Goal: Task Accomplishment & Management: Complete application form

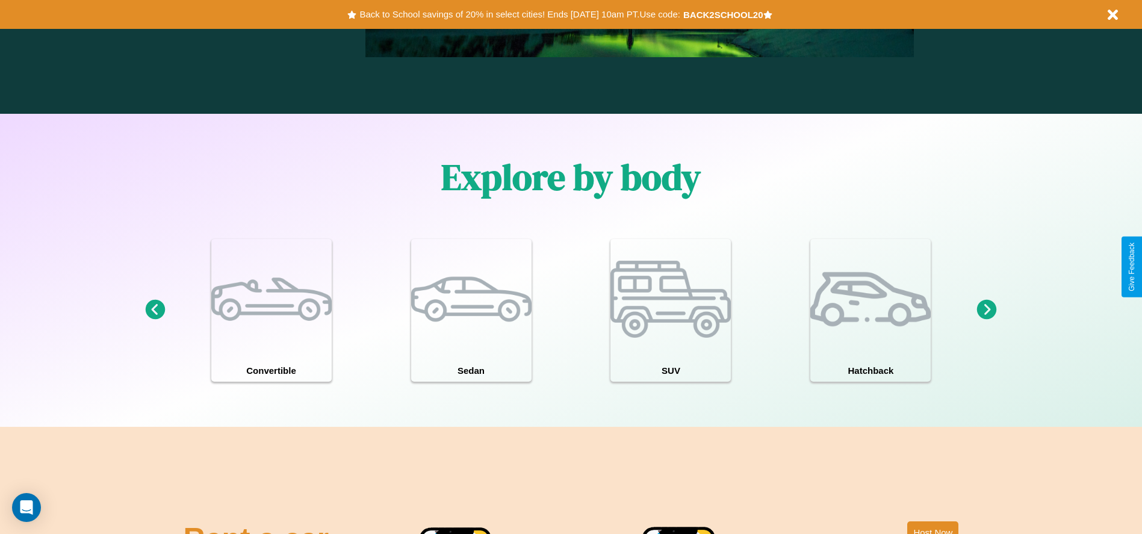
scroll to position [1050, 0]
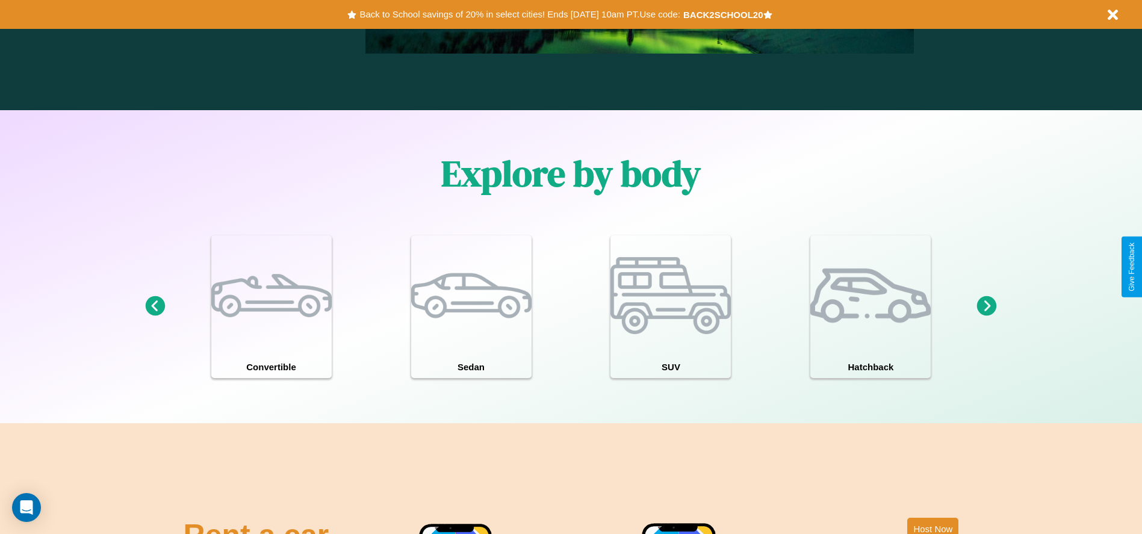
click at [986, 306] on icon at bounding box center [987, 306] width 20 height 20
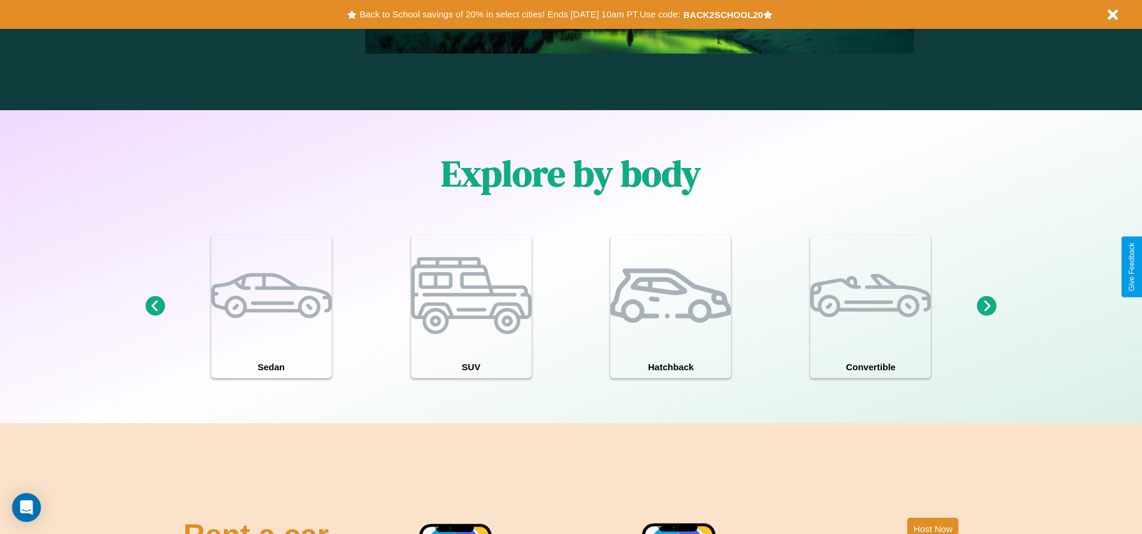
click at [986, 306] on icon at bounding box center [987, 306] width 20 height 20
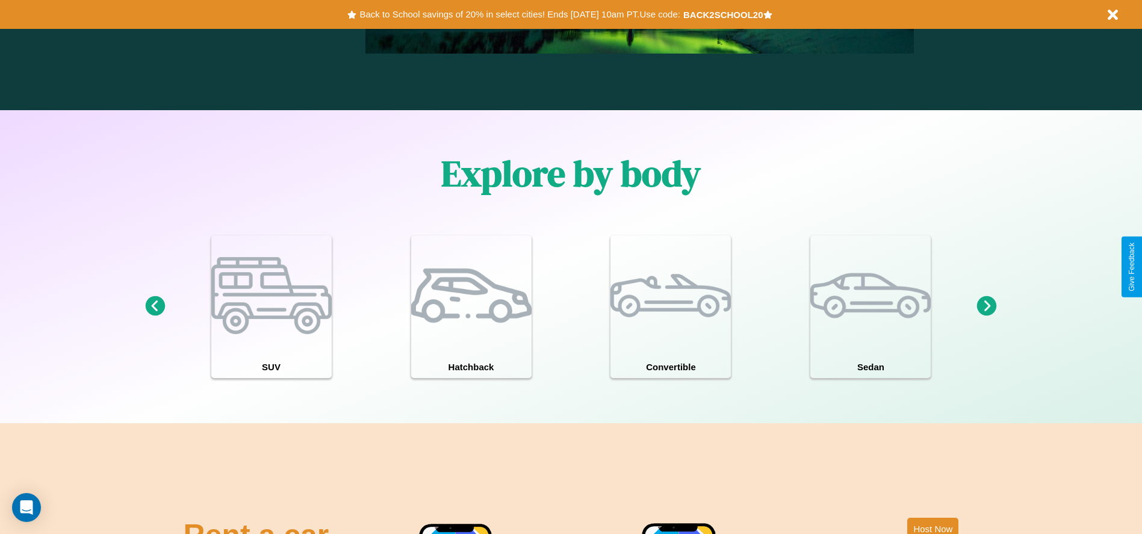
click at [986, 306] on icon at bounding box center [987, 306] width 20 height 20
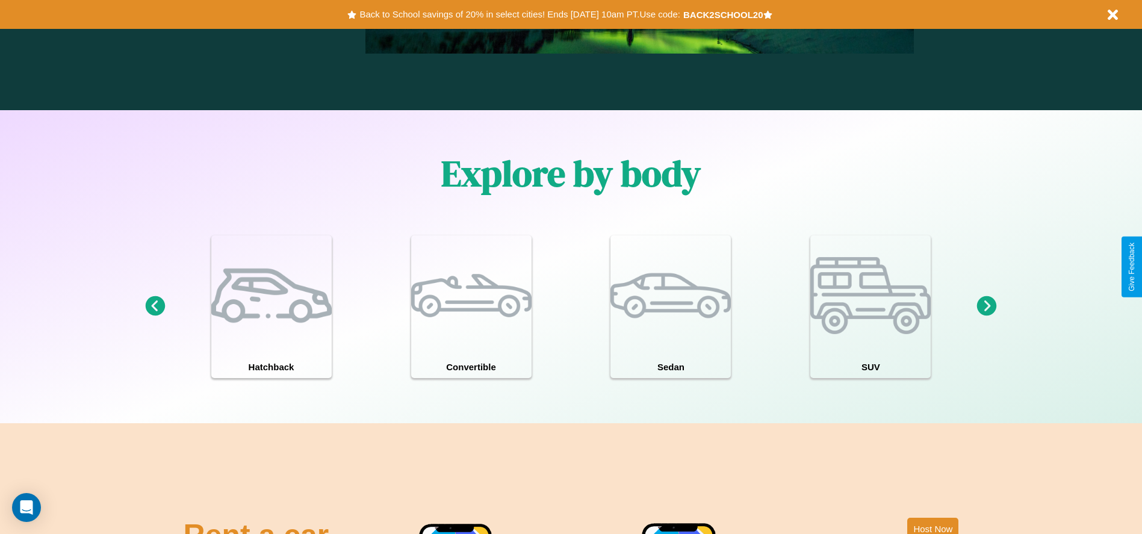
click at [155, 306] on icon at bounding box center [155, 306] width 20 height 20
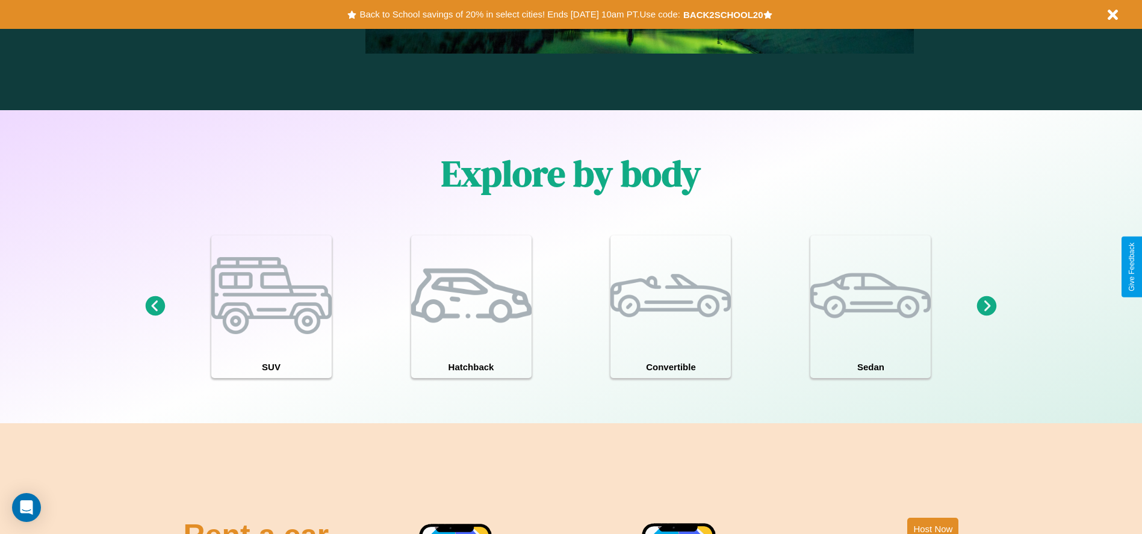
click at [986, 306] on icon at bounding box center [987, 306] width 20 height 20
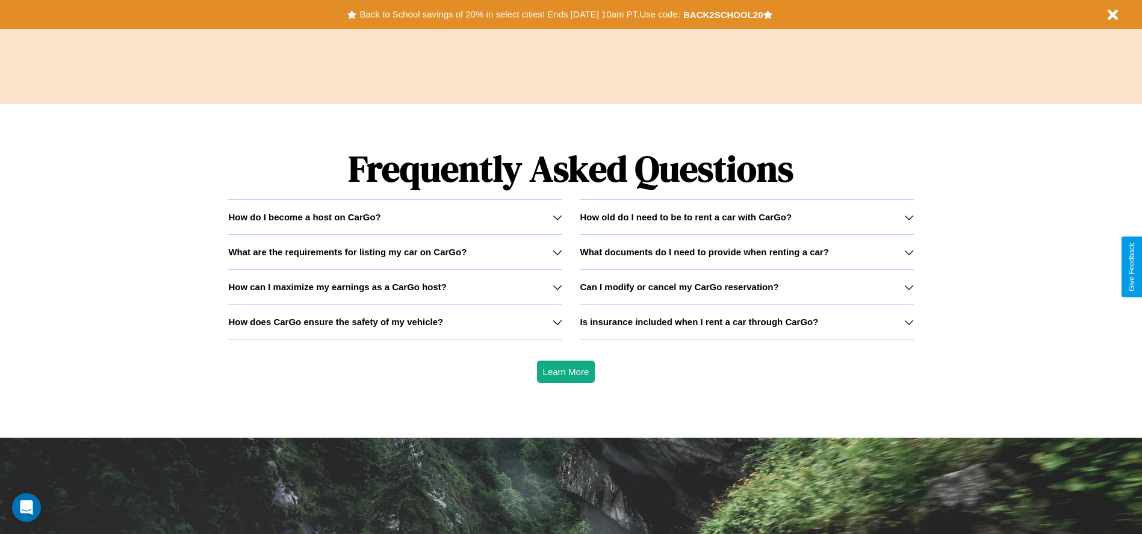
scroll to position [1726, 0]
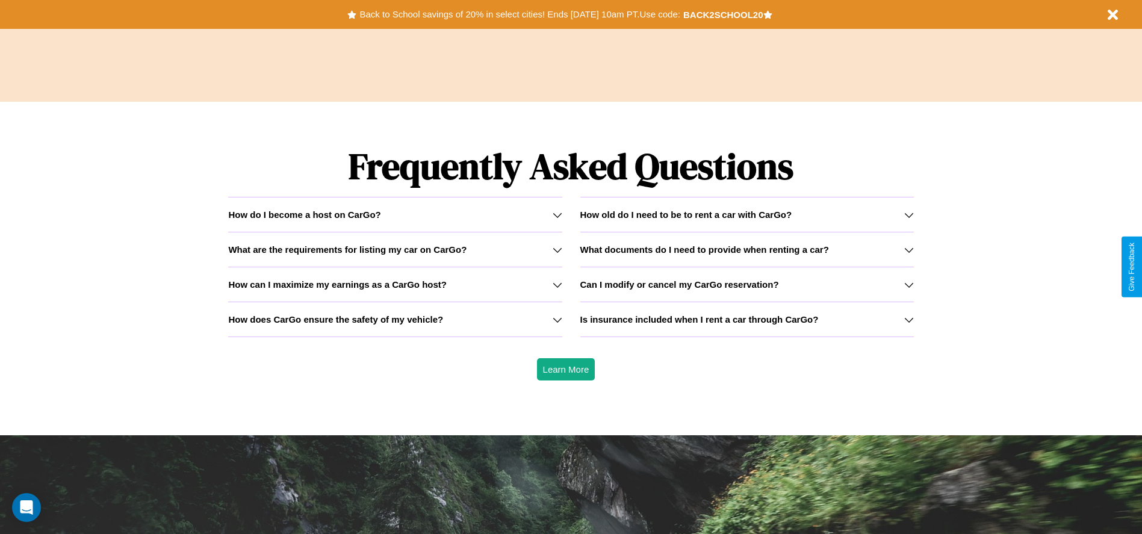
click at [395, 249] on h3 "What are the requirements for listing my car on CarGo?" at bounding box center [347, 249] width 238 height 10
click at [395, 214] on div "How do I become a host on CarGo?" at bounding box center [394, 214] width 333 height 10
click at [395, 249] on h3 "What are the requirements for listing my car on CarGo?" at bounding box center [347, 249] width 238 height 10
click at [746, 284] on h3 "Can I modify or cancel my CarGo reservation?" at bounding box center [679, 284] width 199 height 10
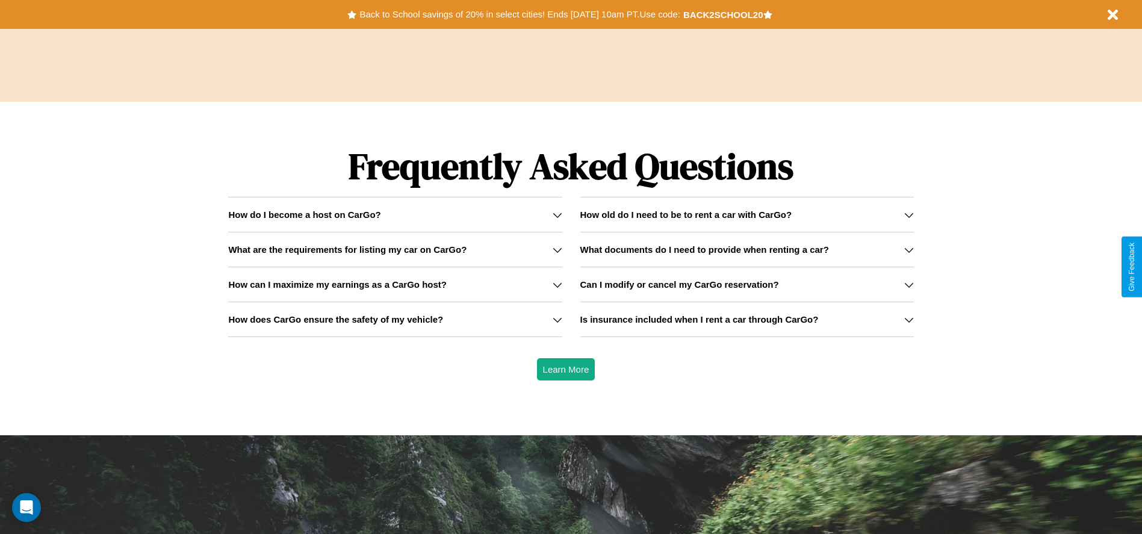
click at [557, 214] on icon at bounding box center [557, 215] width 10 height 10
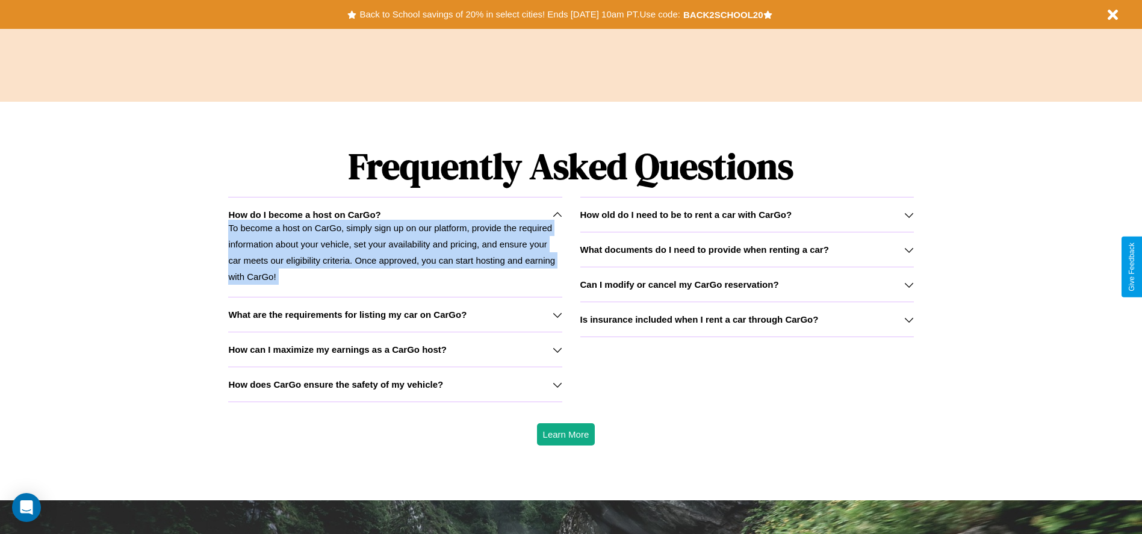
scroll to position [0, 0]
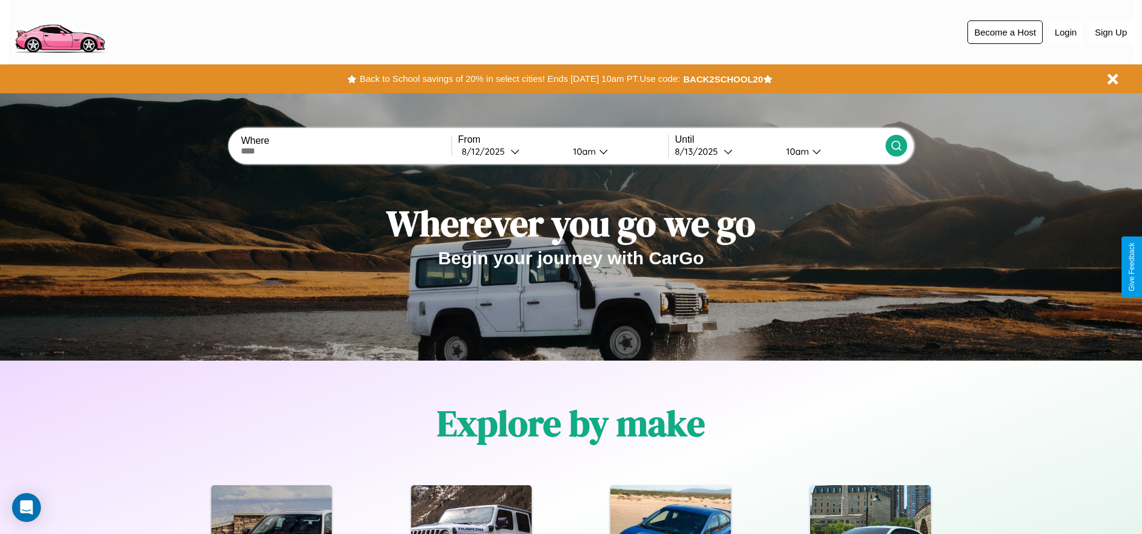
click at [1004, 32] on button "Become a Host" at bounding box center [1004, 31] width 75 height 23
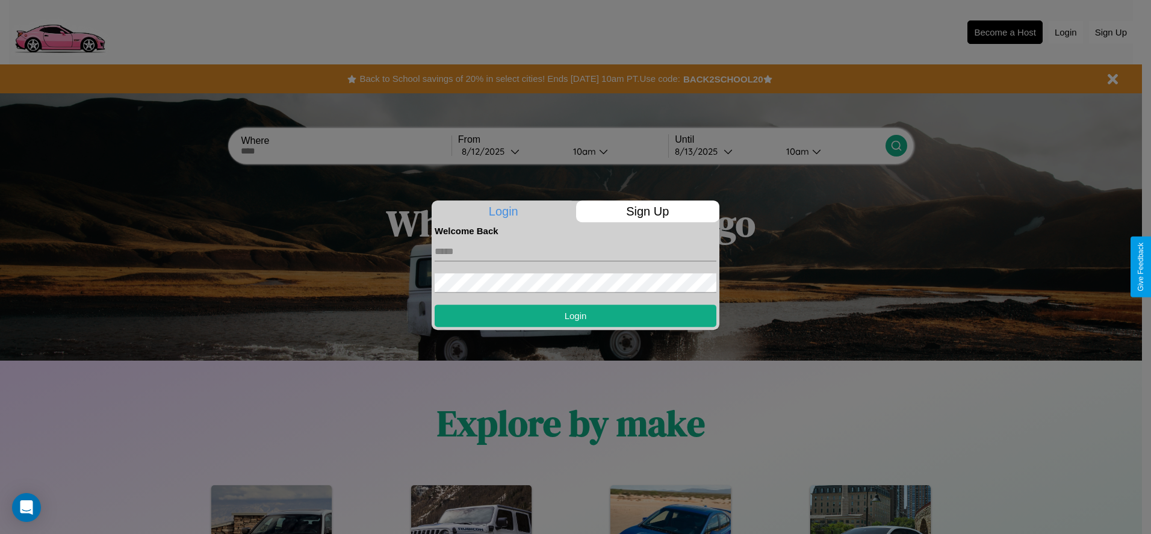
click at [647, 211] on p "Sign Up" at bounding box center [648, 211] width 144 height 22
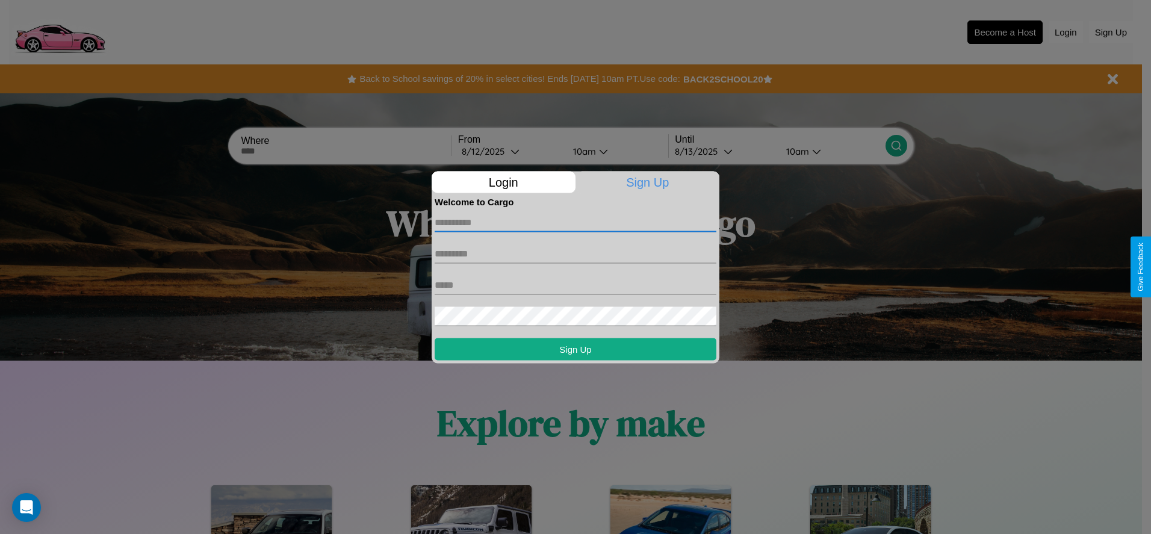
click at [575, 222] on input "text" at bounding box center [575, 221] width 282 height 19
type input "*******"
click at [575, 253] on input "text" at bounding box center [575, 253] width 282 height 19
type input "*****"
click at [575, 285] on input "text" at bounding box center [575, 284] width 282 height 19
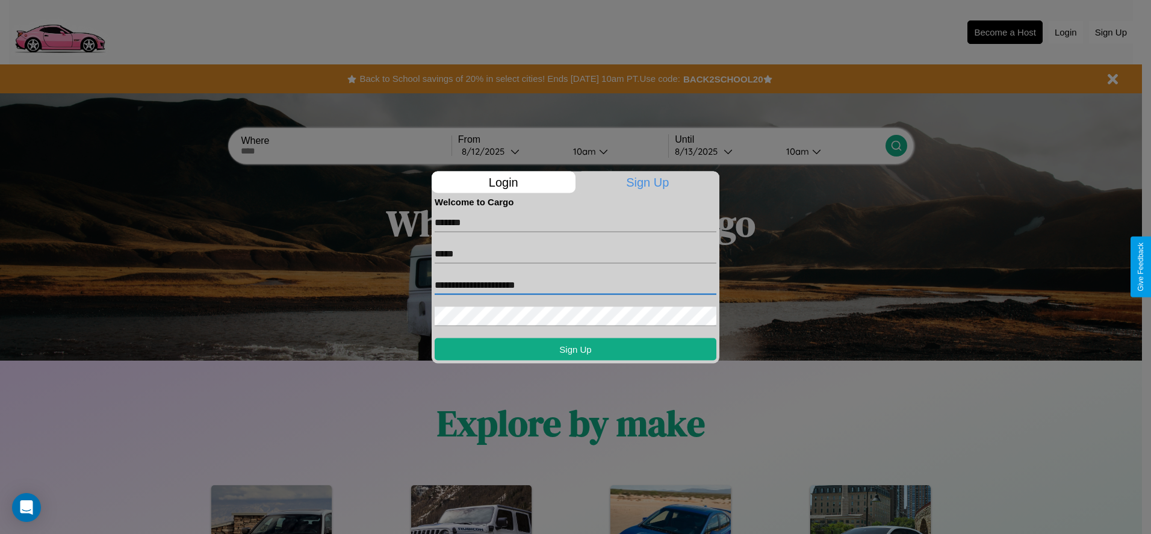
type input "**********"
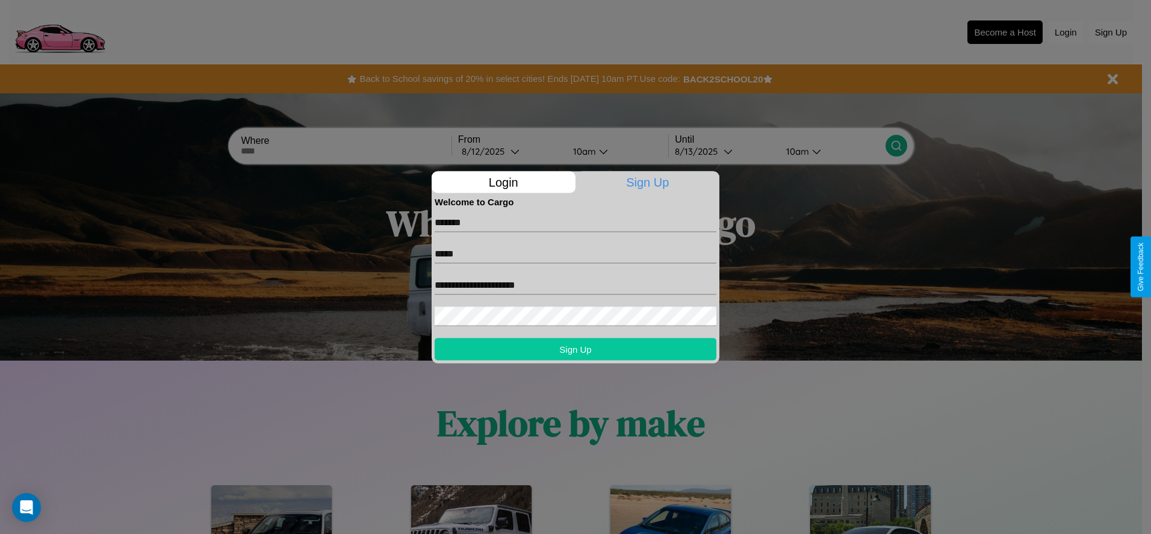
click at [575, 348] on button "Sign Up" at bounding box center [575, 349] width 282 height 22
